Goal: Task Accomplishment & Management: Manage account settings

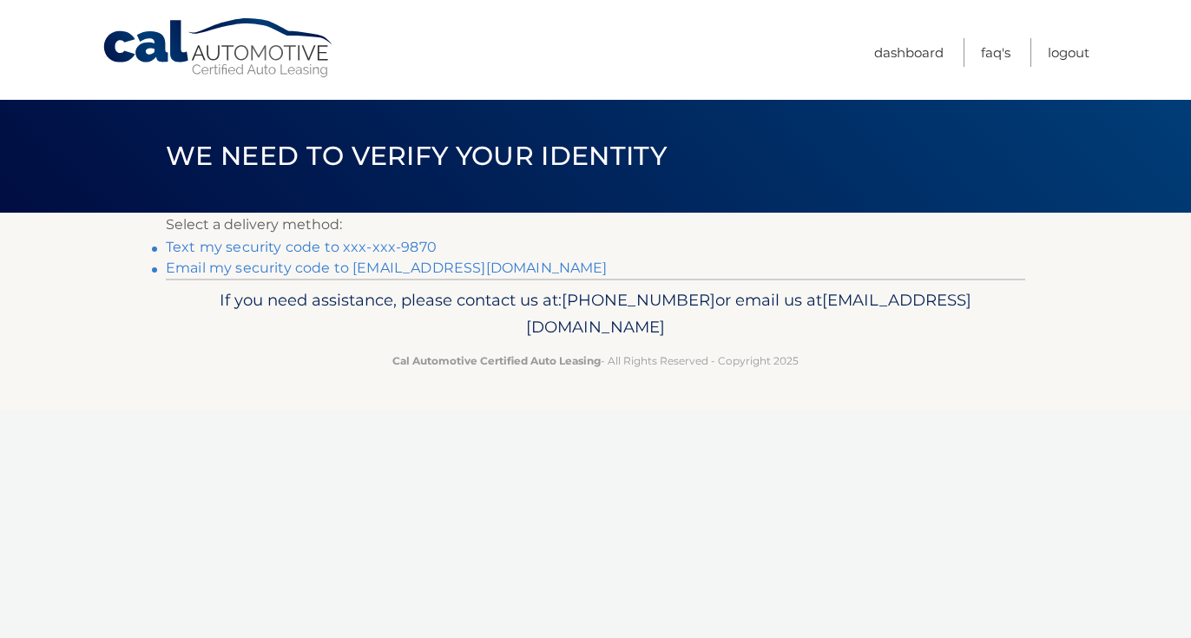
click at [350, 248] on link "Text my security code to xxx-xxx-9870" at bounding box center [301, 247] width 271 height 16
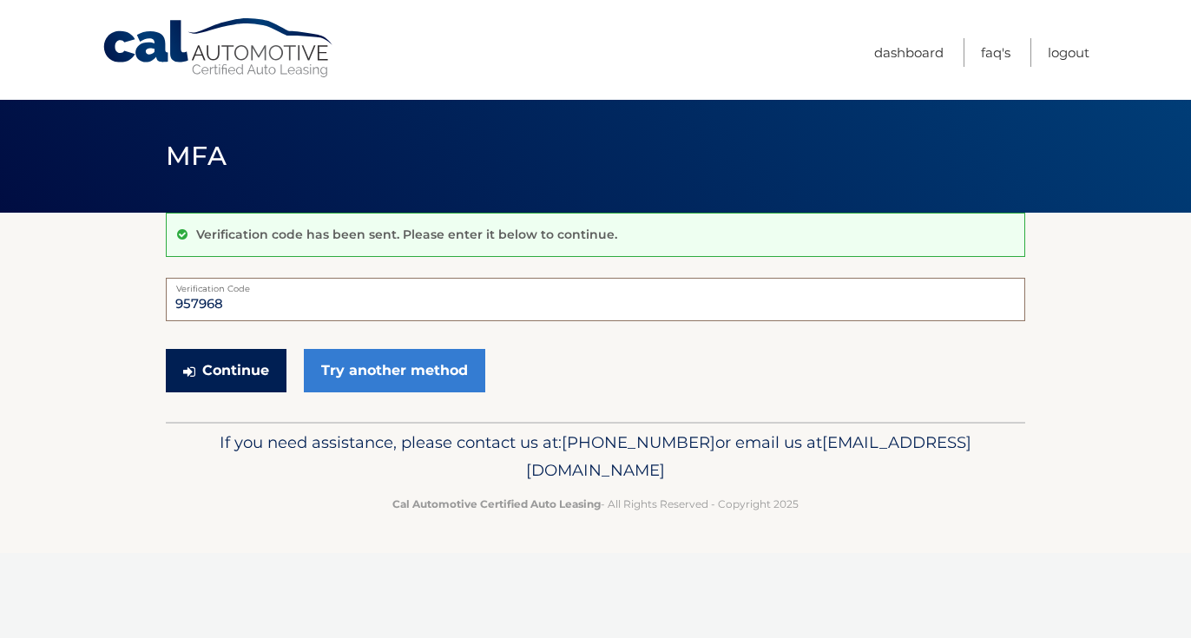
type input "957968"
click at [240, 365] on button "Continue" at bounding box center [226, 370] width 121 height 43
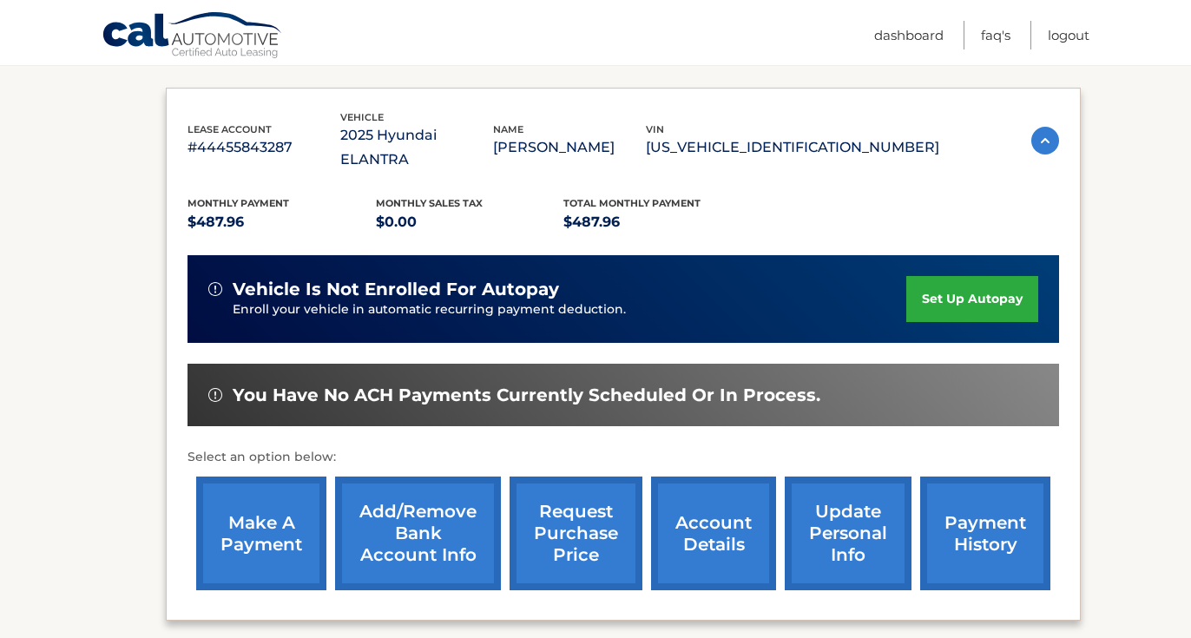
scroll to position [282, 0]
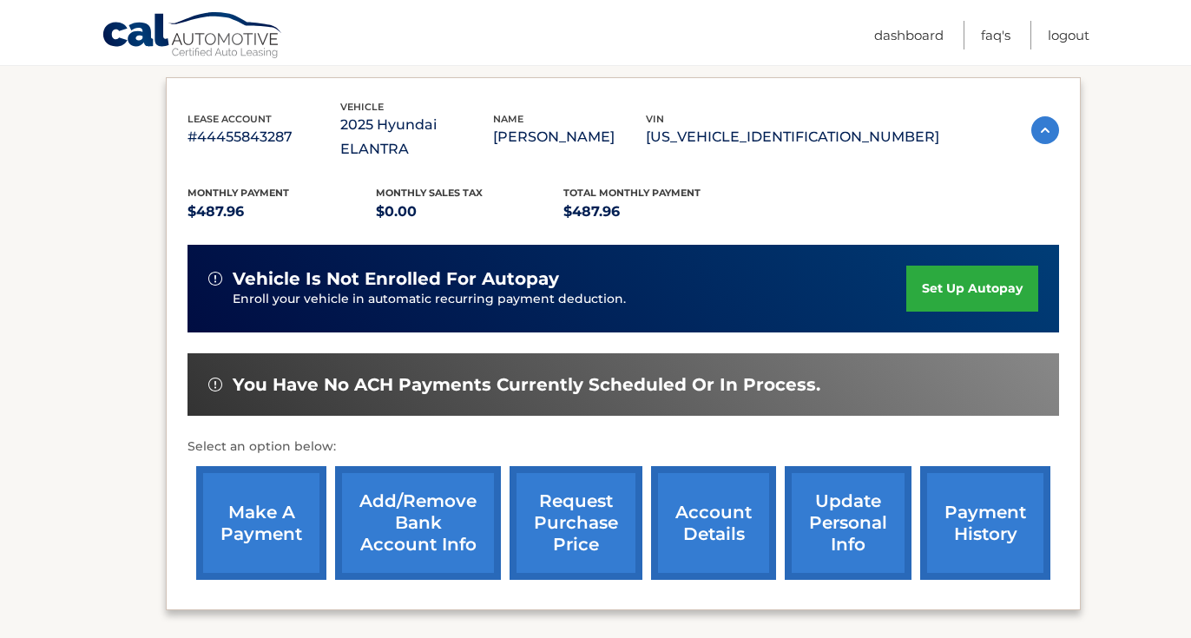
click at [249, 490] on link "make a payment" at bounding box center [261, 523] width 130 height 114
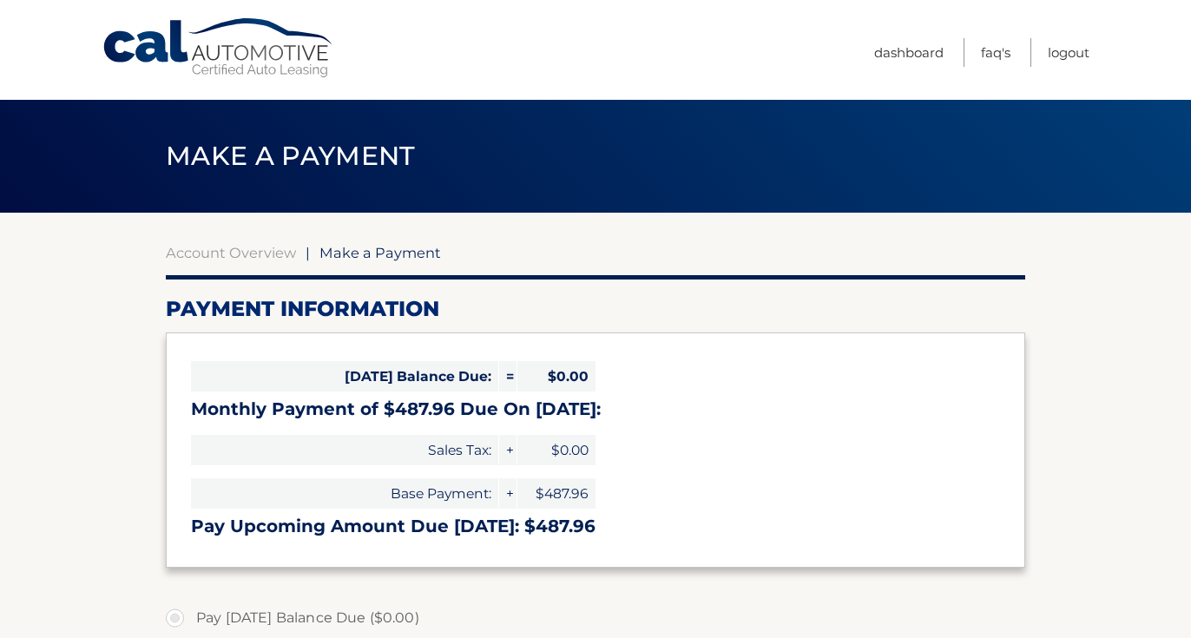
select select "OTI2NzAyMDktZjc4Zi00MTA2LWFmOWYtNDRlYThjNzY0OTY4"
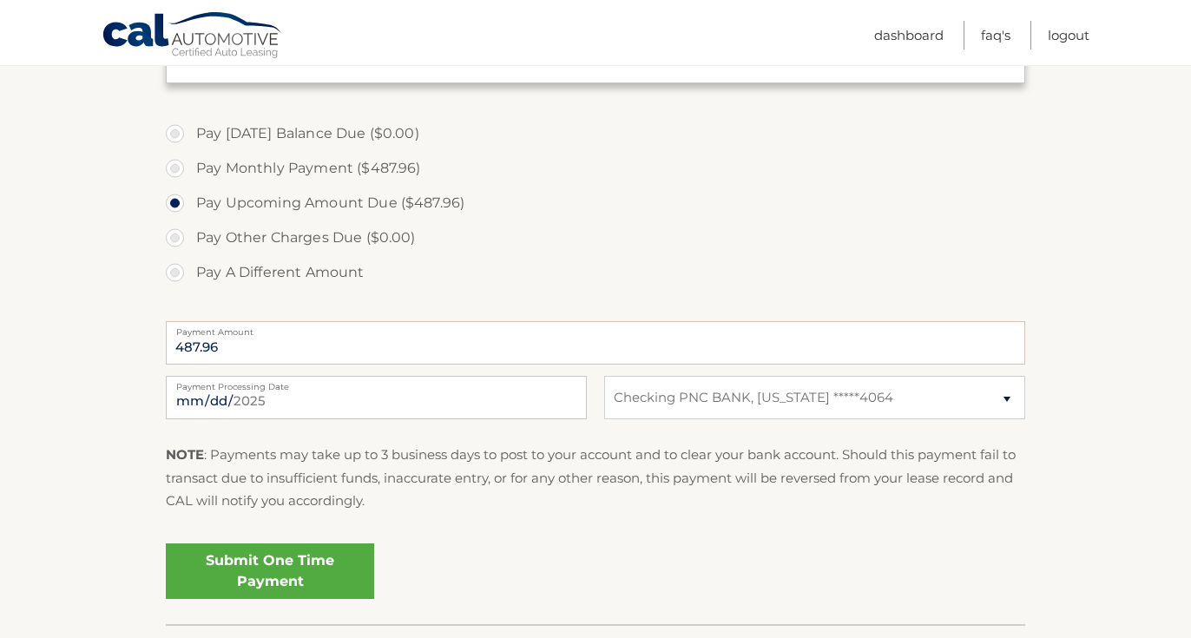
scroll to position [491, 0]
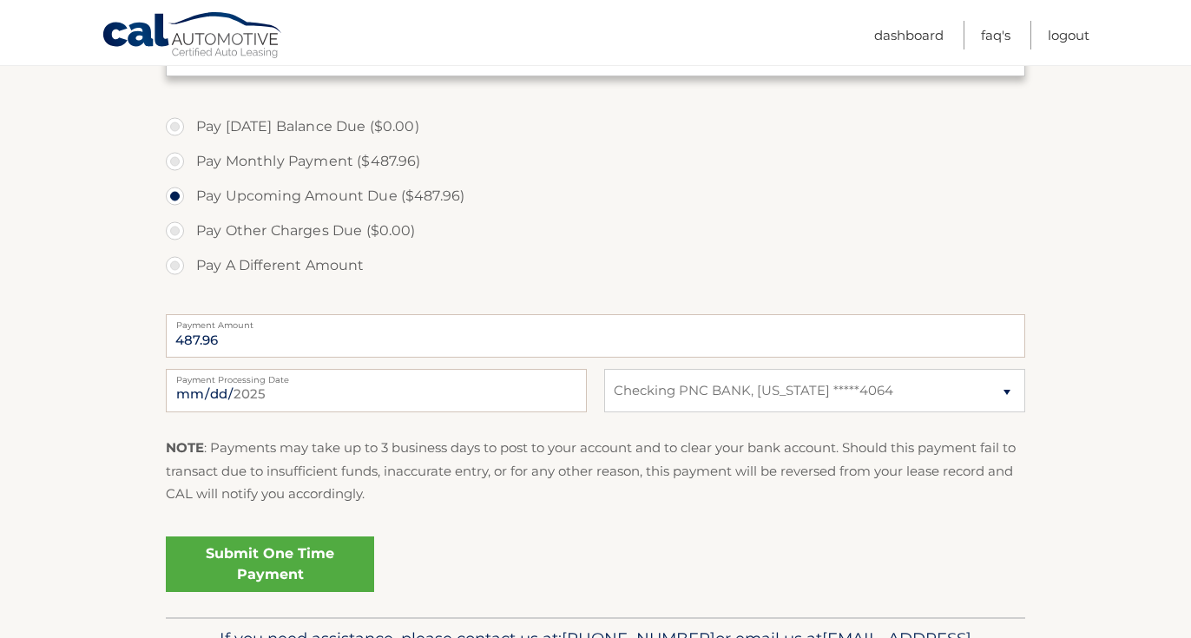
click at [290, 565] on link "Submit One Time Payment" at bounding box center [270, 564] width 208 height 56
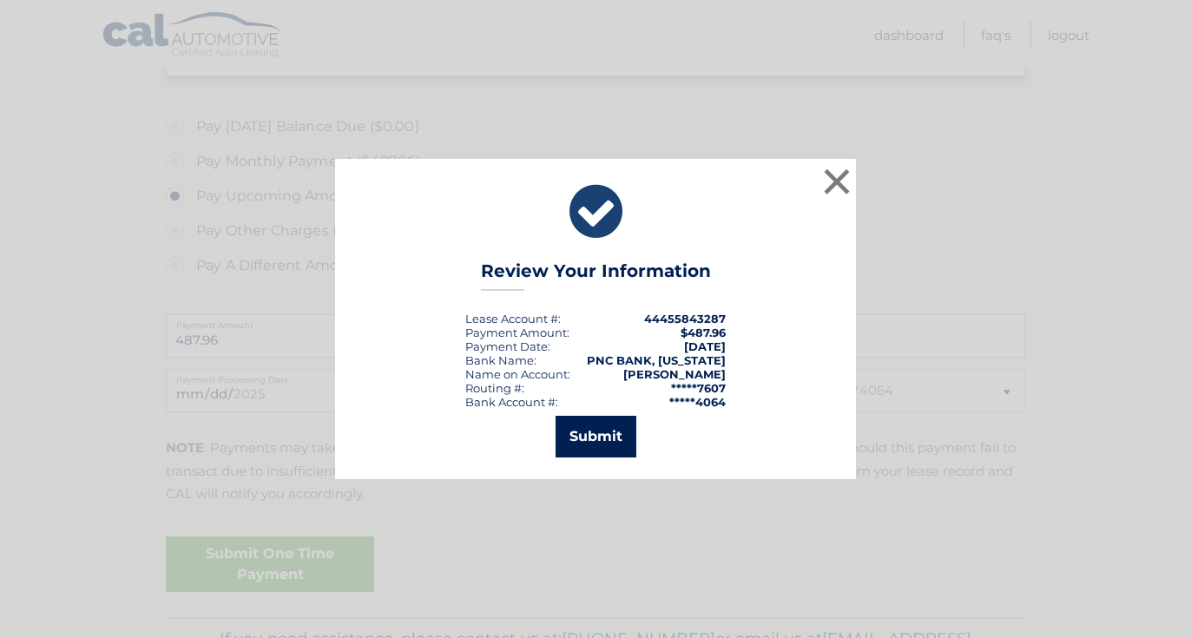
click at [605, 434] on button "Submit" at bounding box center [595, 437] width 81 height 42
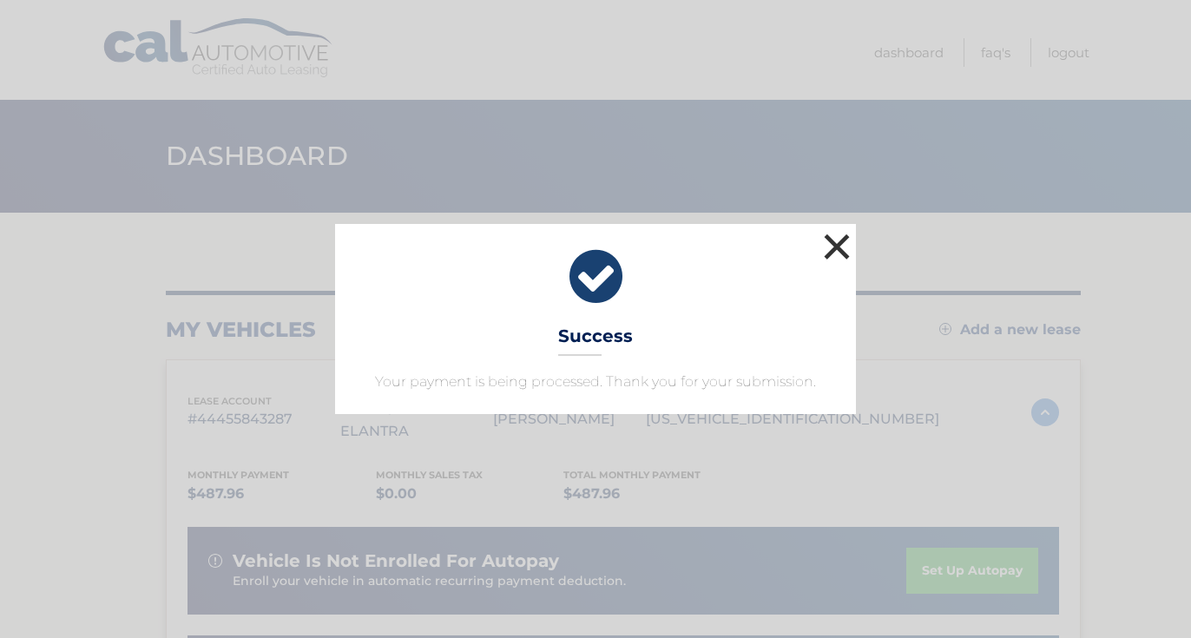
click at [833, 245] on button "×" at bounding box center [836, 246] width 35 height 35
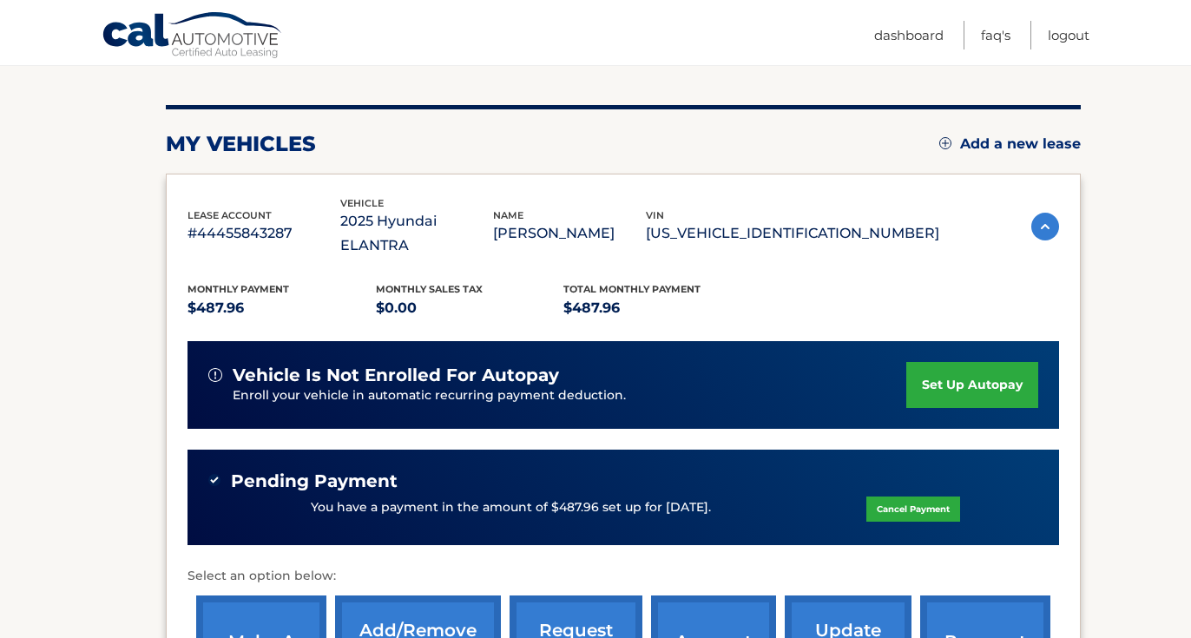
scroll to position [171, 0]
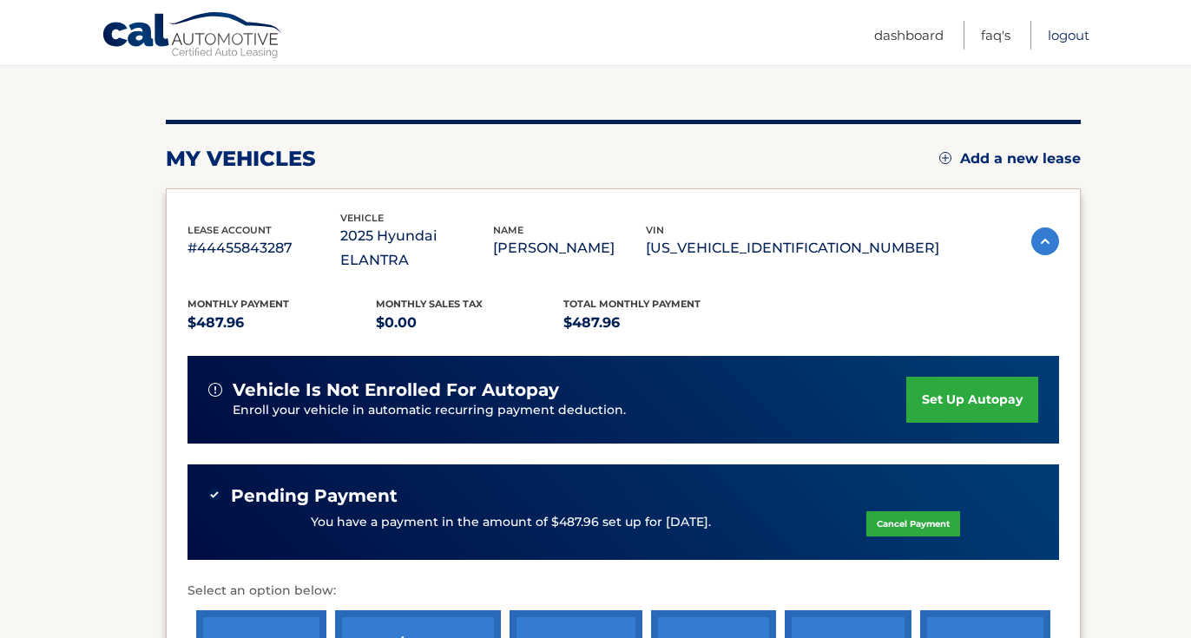
click at [1071, 33] on link "Logout" at bounding box center [1068, 35] width 42 height 29
